Goal: Navigation & Orientation: Find specific page/section

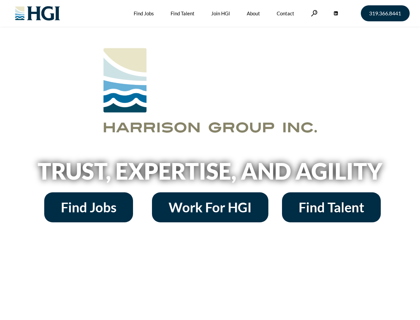
click at [210, 160] on h2 "Trust, Expertise, and Agility" at bounding box center [210, 170] width 379 height 23
click at [314, 13] on link at bounding box center [314, 13] width 7 height 6
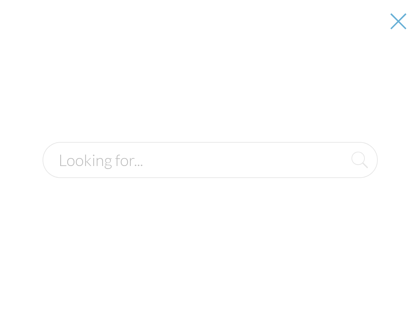
click at [210, 173] on h2 "Trust, Expertise, and Agility" at bounding box center [210, 170] width 379 height 23
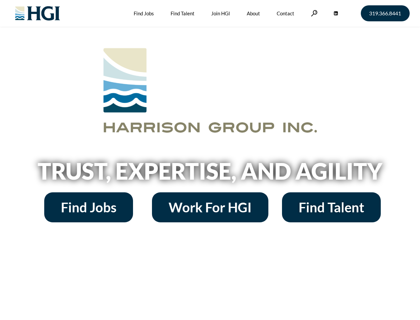
click at [210, 160] on h2 "Trust, Expertise, and Agility" at bounding box center [210, 170] width 379 height 23
click at [314, 13] on link at bounding box center [314, 13] width 7 height 6
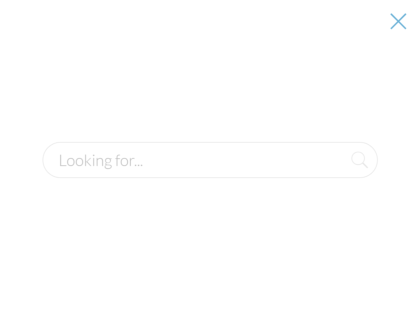
click at [210, 173] on div at bounding box center [210, 160] width 419 height 320
